Goal: Information Seeking & Learning: Check status

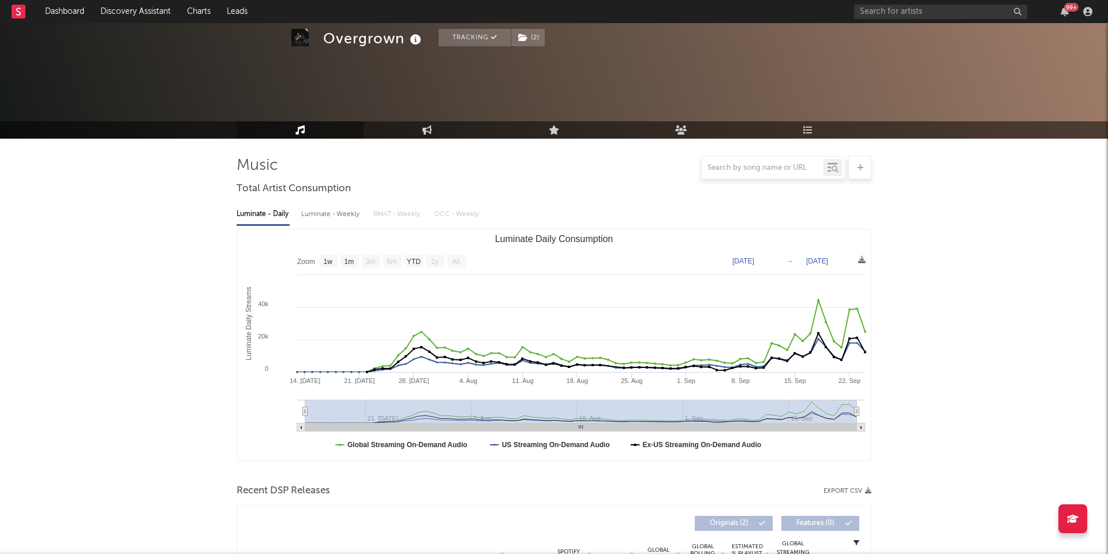
select select "1w"
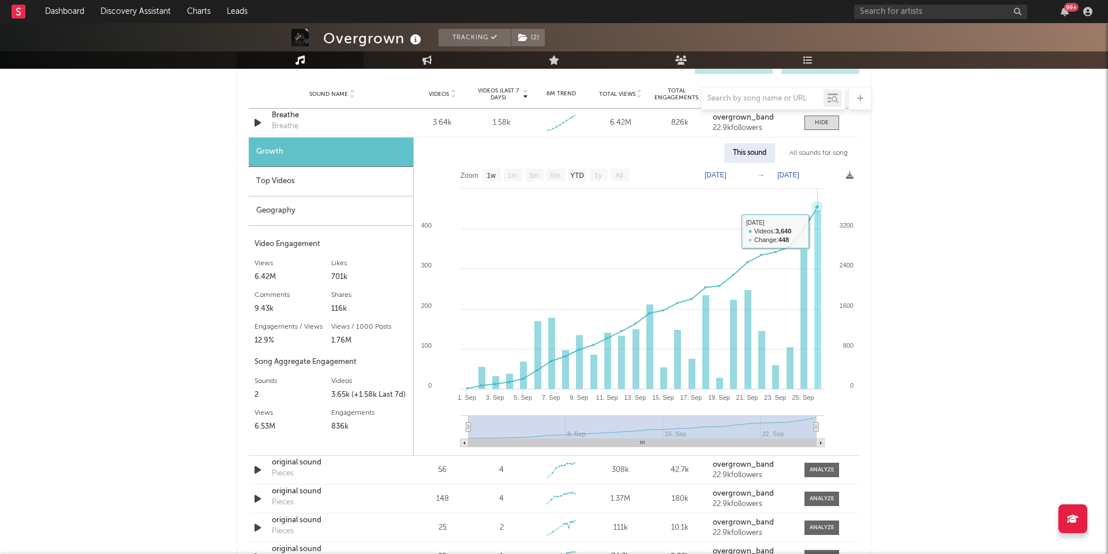
scroll to position [667, 0]
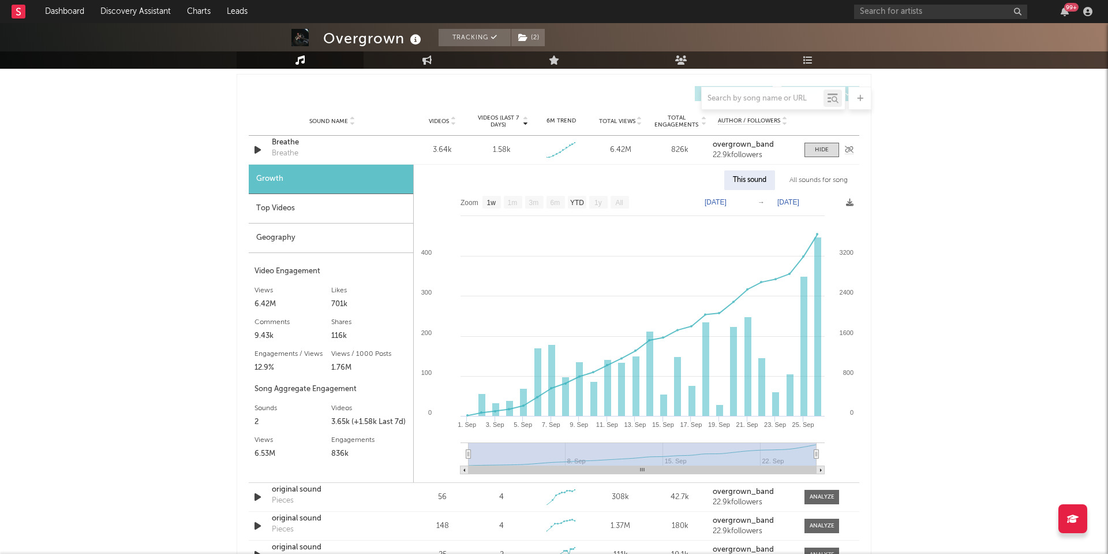
click at [282, 155] on div "Breathe" at bounding box center [285, 154] width 27 height 12
click at [289, 141] on div "Breathe" at bounding box center [332, 143] width 121 height 12
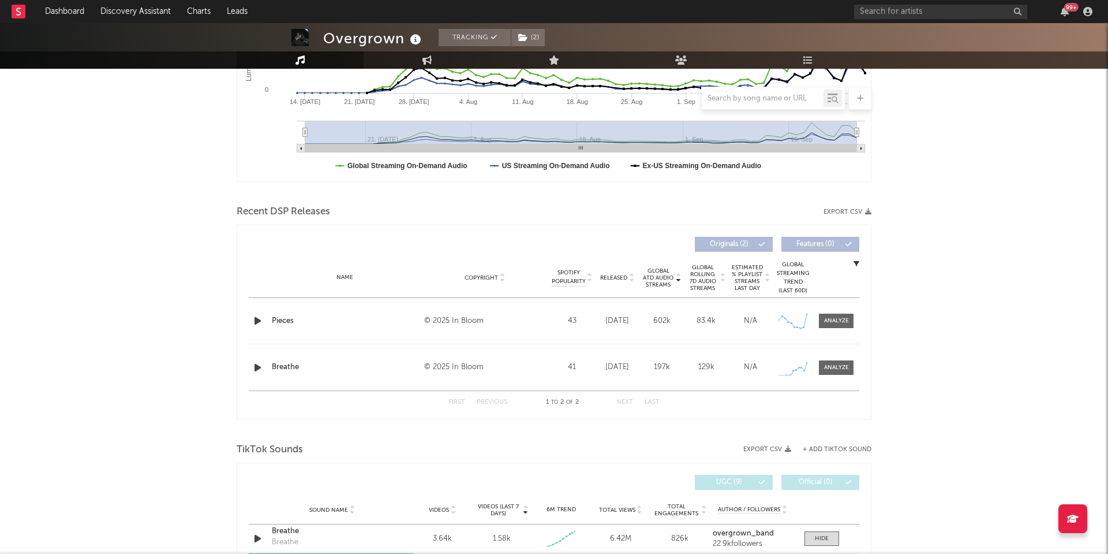
scroll to position [279, 1]
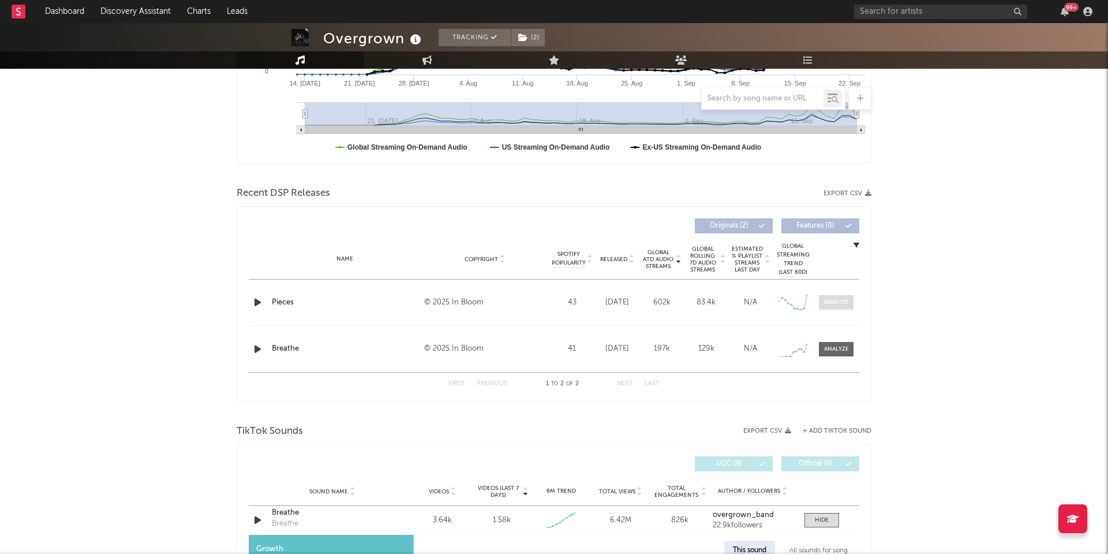
click at [834, 304] on div at bounding box center [836, 302] width 25 height 9
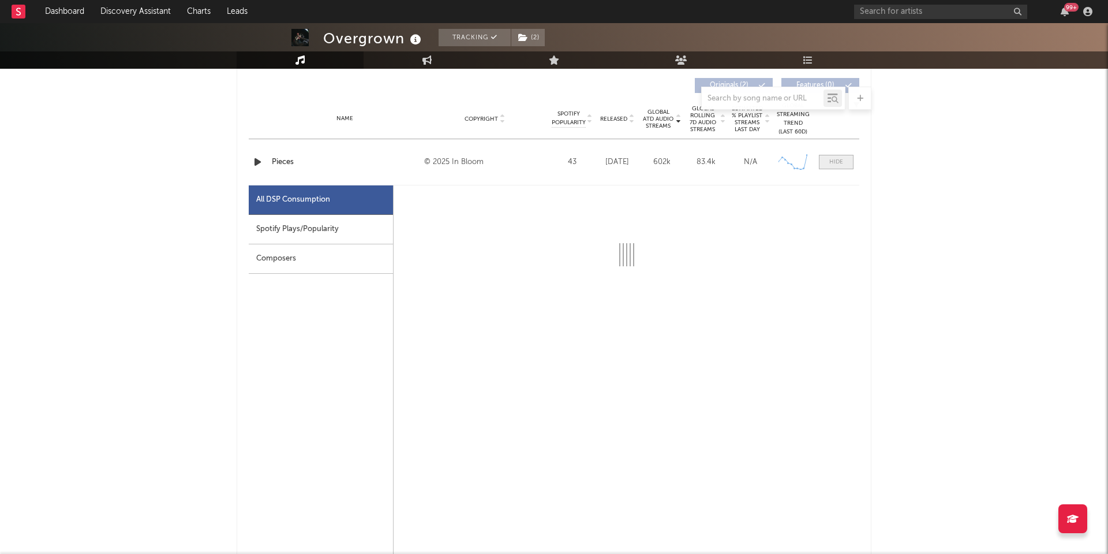
scroll to position [438, 0]
select select "1w"
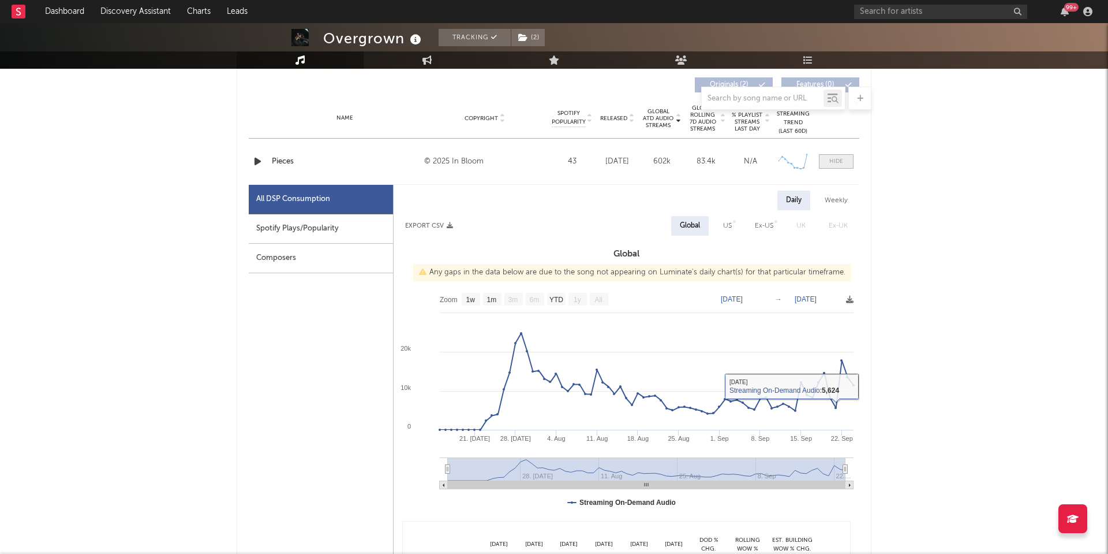
click at [835, 157] on div at bounding box center [837, 161] width 14 height 9
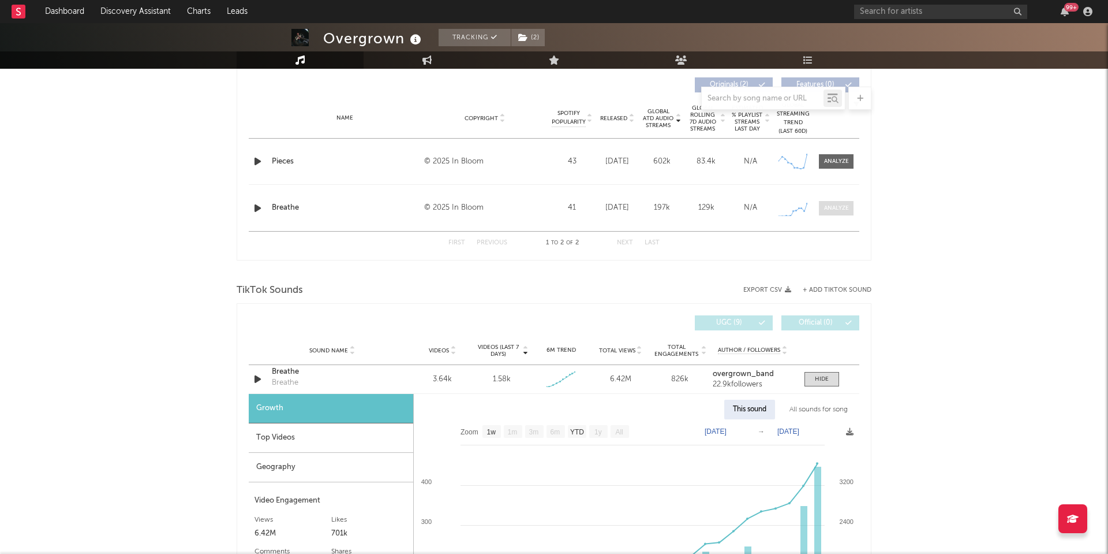
click at [837, 212] on div at bounding box center [836, 208] width 25 height 9
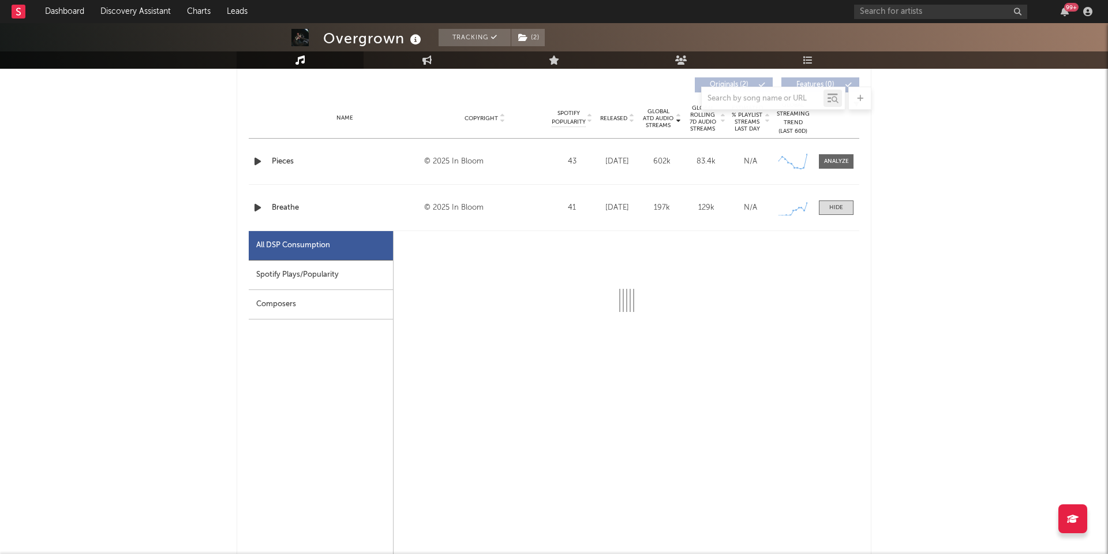
select select "1w"
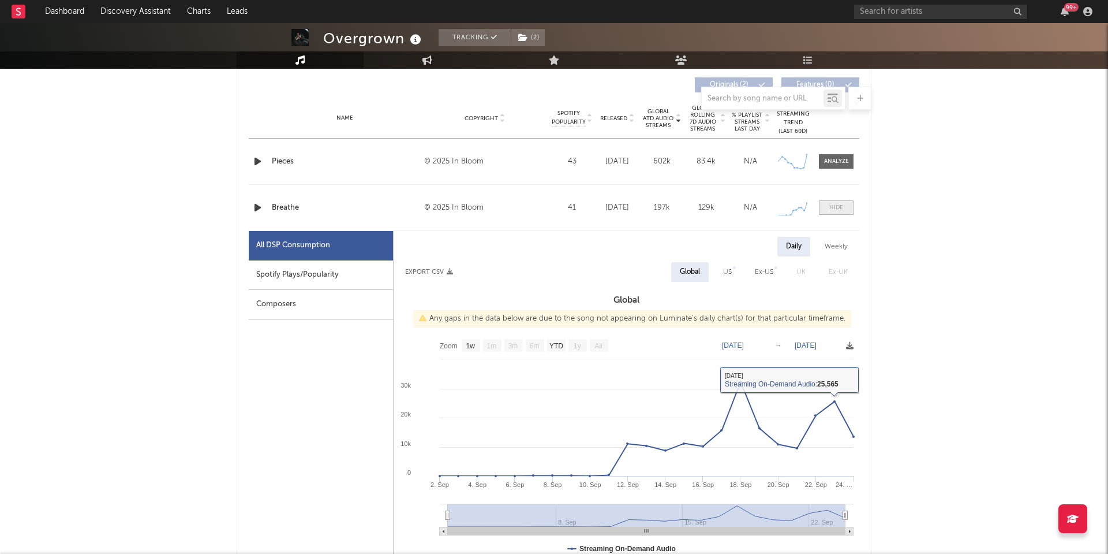
click at [835, 205] on div at bounding box center [837, 207] width 14 height 9
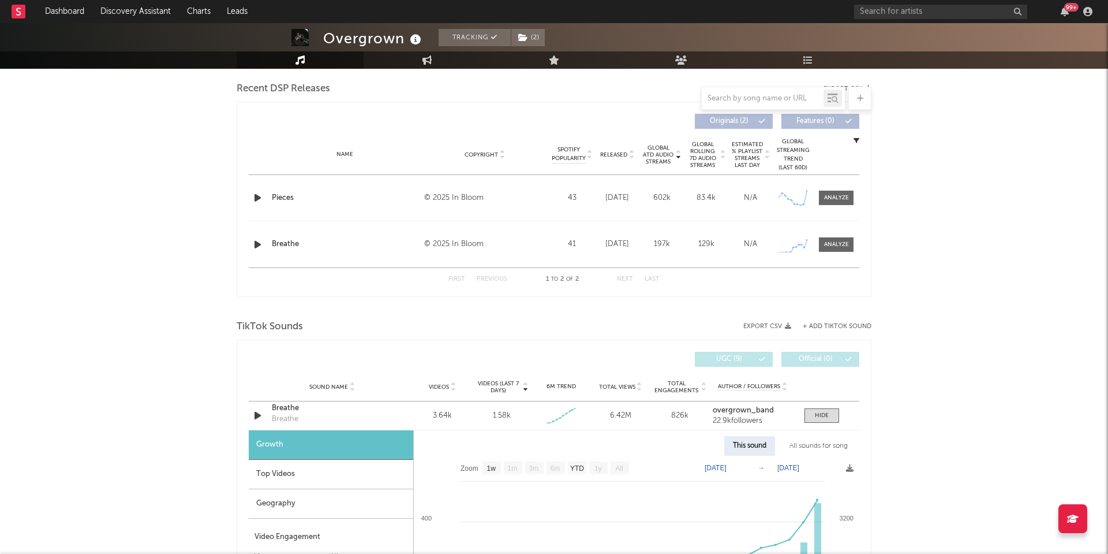
scroll to position [378, 0]
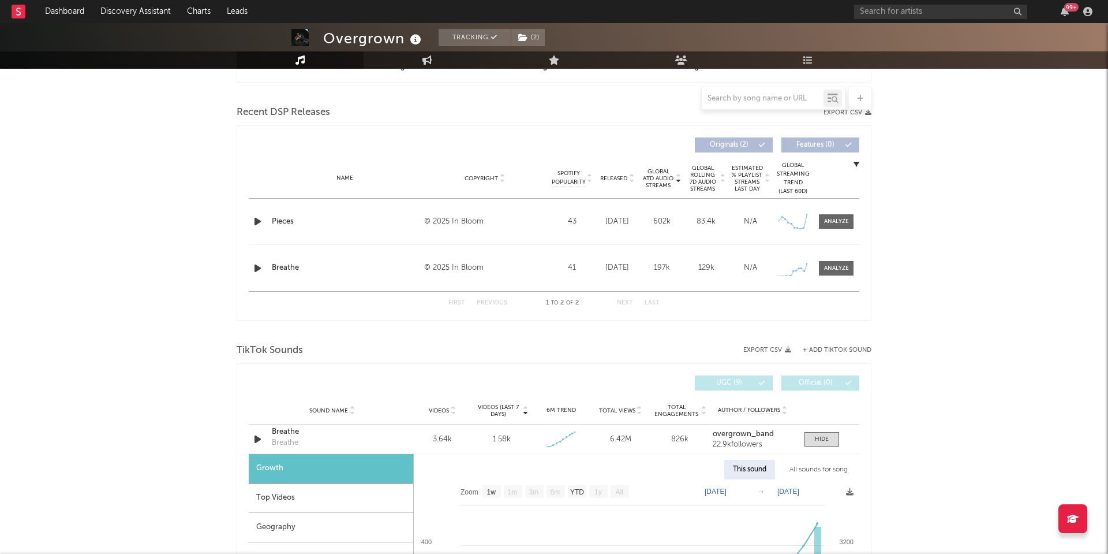
click at [834, 275] on div "Name Breathe Copyright © 2025 In Bloom Label In Bloom Album Names Breathe Compo…" at bounding box center [554, 268] width 611 height 46
click at [833, 264] on div at bounding box center [836, 268] width 25 height 9
select select "1w"
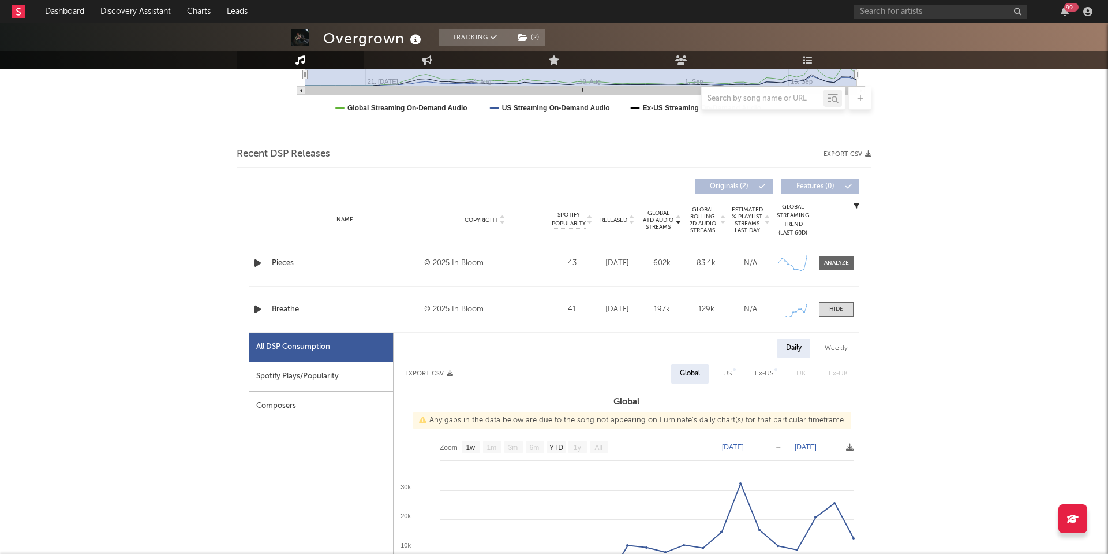
scroll to position [335, 0]
click at [342, 382] on div "Spotify Plays/Popularity" at bounding box center [321, 377] width 144 height 29
select select "1w"
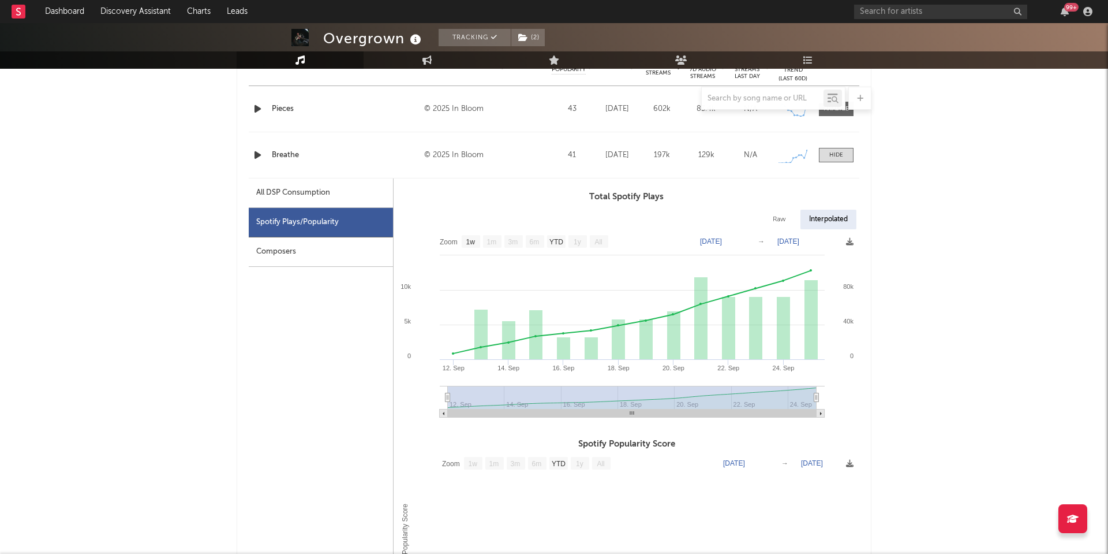
scroll to position [492, 0]
click at [305, 177] on div "All DSP Consumption" at bounding box center [321, 191] width 144 height 29
select select "1w"
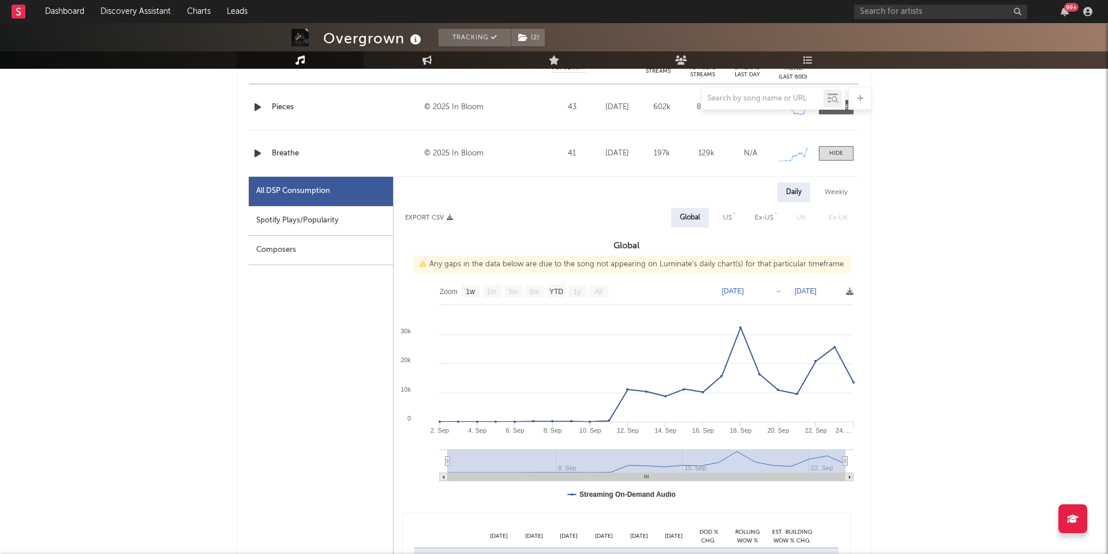
click at [305, 188] on div "All DSP Consumption" at bounding box center [293, 191] width 74 height 14
